Goal: Information Seeking & Learning: Learn about a topic

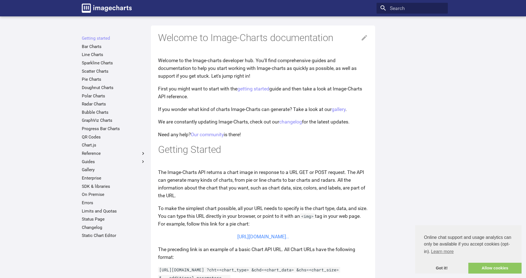
click at [277, 235] on link "[URL][DOMAIN_NAME].." at bounding box center [263, 237] width 52 height 6
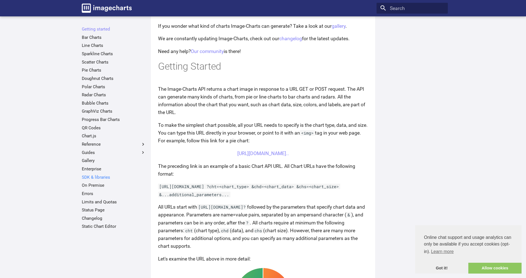
click at [88, 175] on link "SDK & libraries" at bounding box center [114, 177] width 64 height 6
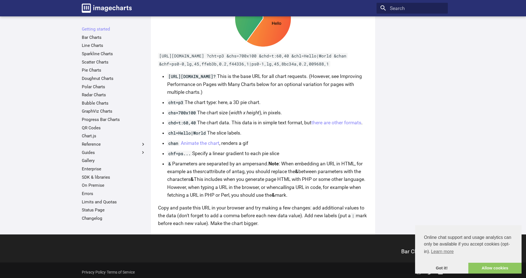
scroll to position [372, 0]
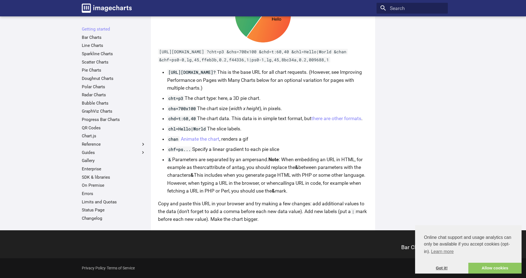
click at [447, 266] on link "Got it!" at bounding box center [441, 267] width 53 height 11
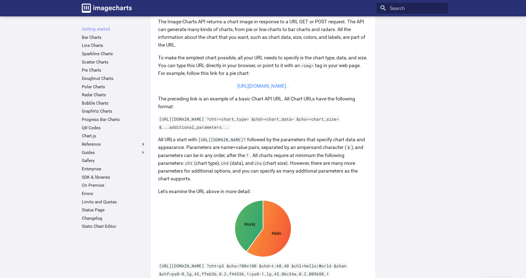
scroll to position [123, 0]
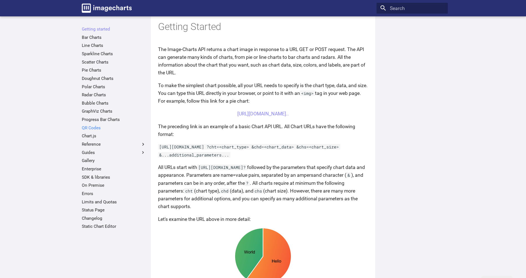
click at [88, 128] on link "QR Codes" at bounding box center [114, 128] width 64 height 6
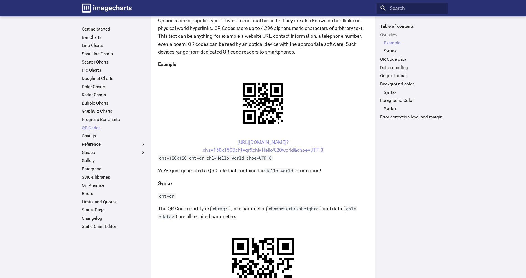
scroll to position [139, 0]
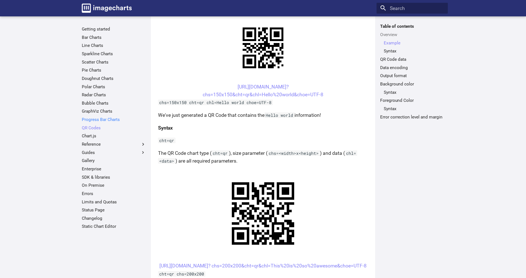
click at [101, 121] on link "Progress Bar Charts" at bounding box center [114, 120] width 64 height 6
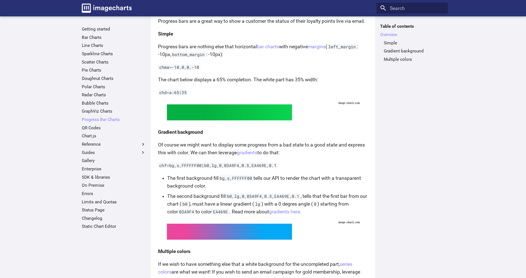
scroll to position [83, 0]
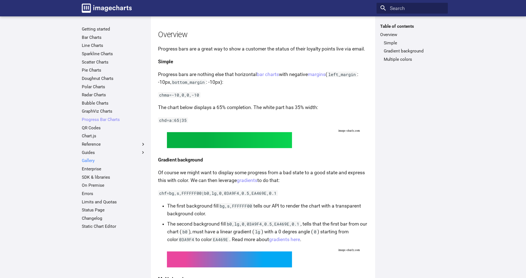
click at [94, 160] on link "Gallery" at bounding box center [114, 161] width 64 height 6
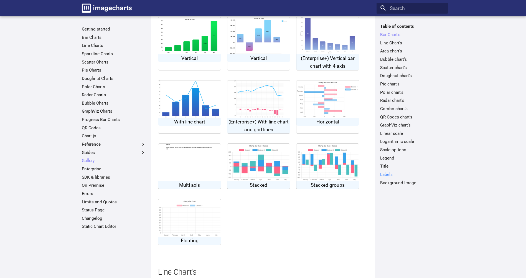
scroll to position [28, 0]
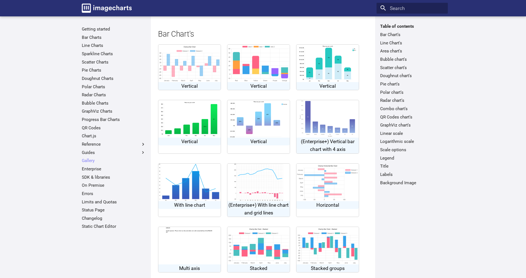
click at [207, 125] on img at bounding box center [189, 118] width 58 height 37
click at [99, 53] on link "Sparkline Charts" at bounding box center [114, 54] width 64 height 6
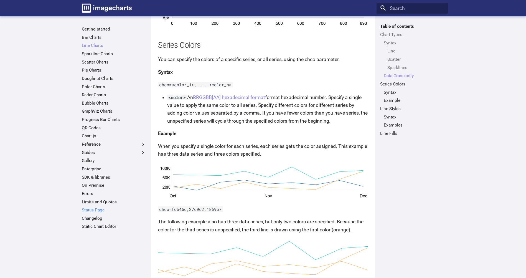
scroll to position [920, 0]
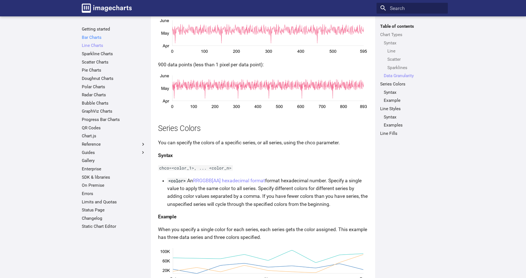
click at [98, 35] on link "Bar Charts" at bounding box center [114, 38] width 64 height 6
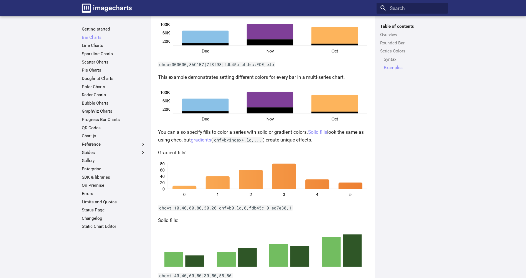
scroll to position [1138, 0]
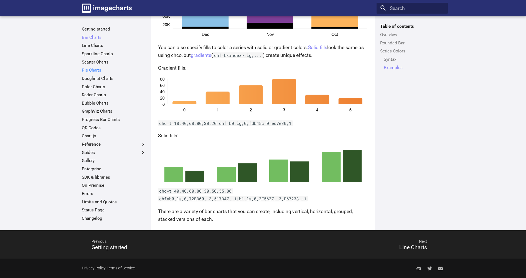
click at [97, 71] on link "Pie Charts" at bounding box center [114, 70] width 64 height 6
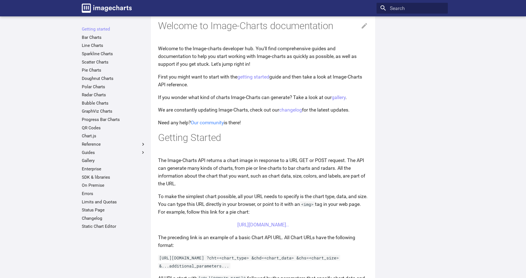
scroll to position [67, 0]
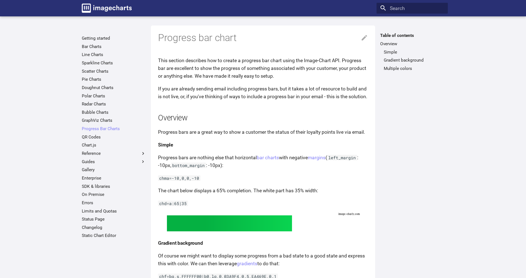
scroll to position [55, 0]
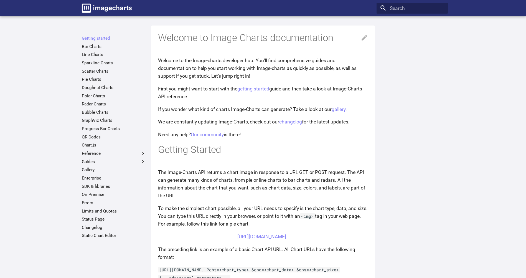
scroll to position [67, 0]
